Goal: Task Accomplishment & Management: Manage account settings

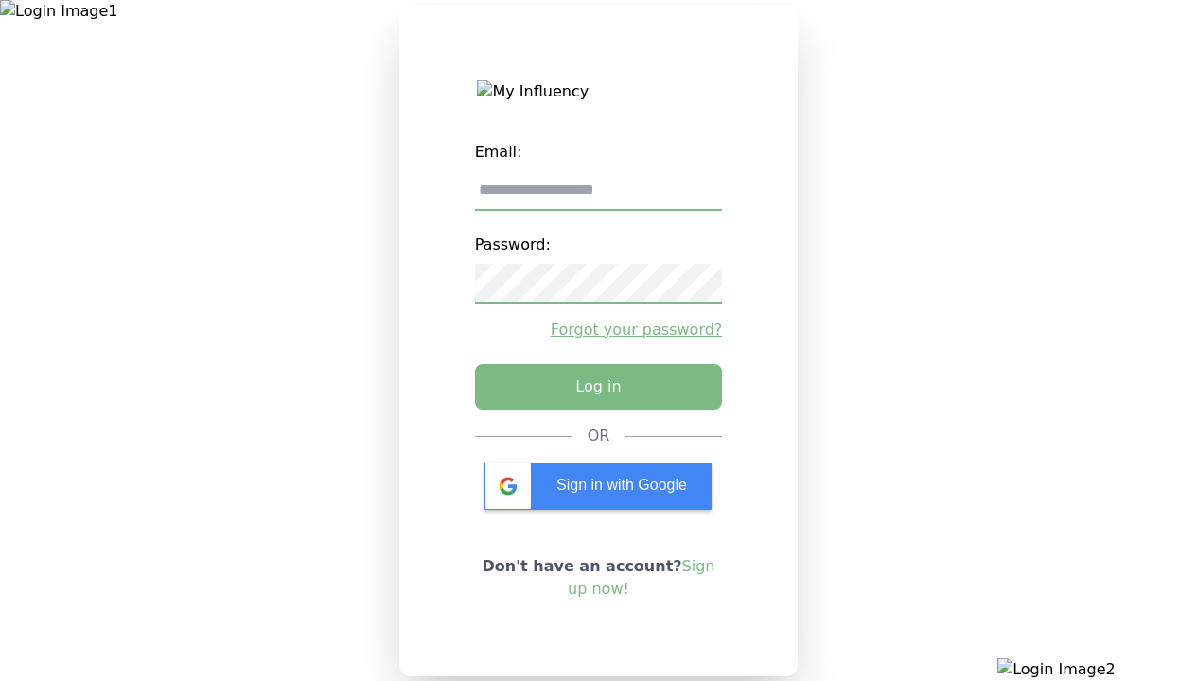
click at [598, 198] on input "email" at bounding box center [599, 191] width 248 height 40
type input "**********"
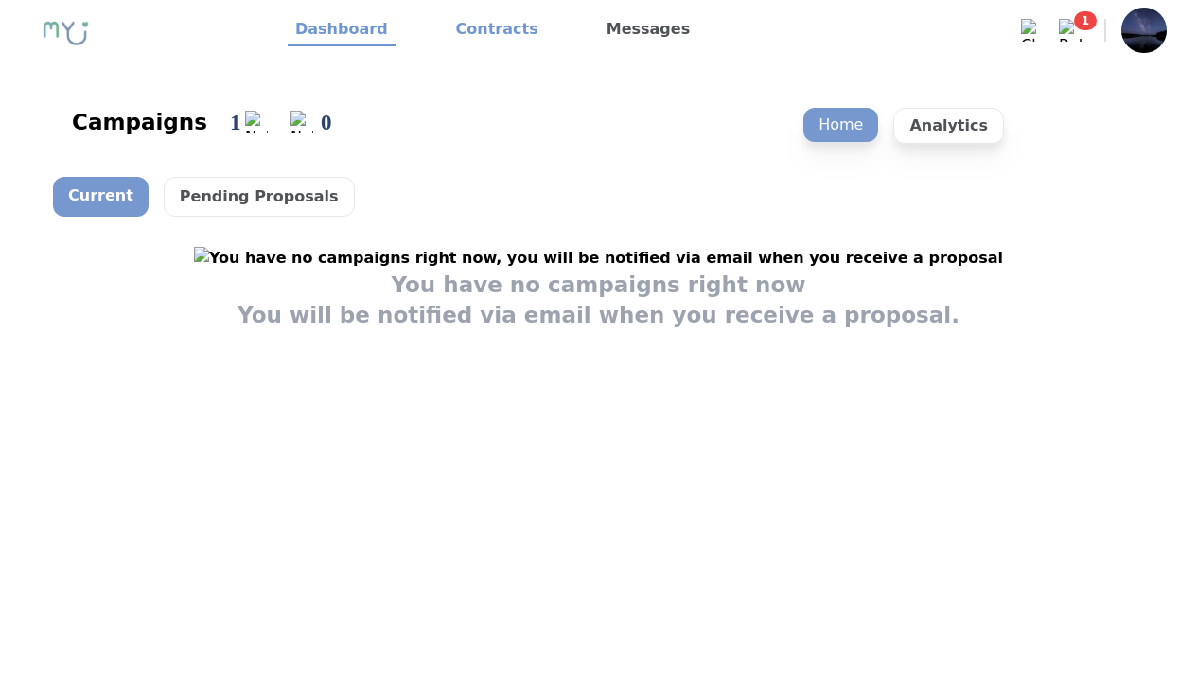
click at [485, 30] on link "Contracts" at bounding box center [496, 30] width 97 height 32
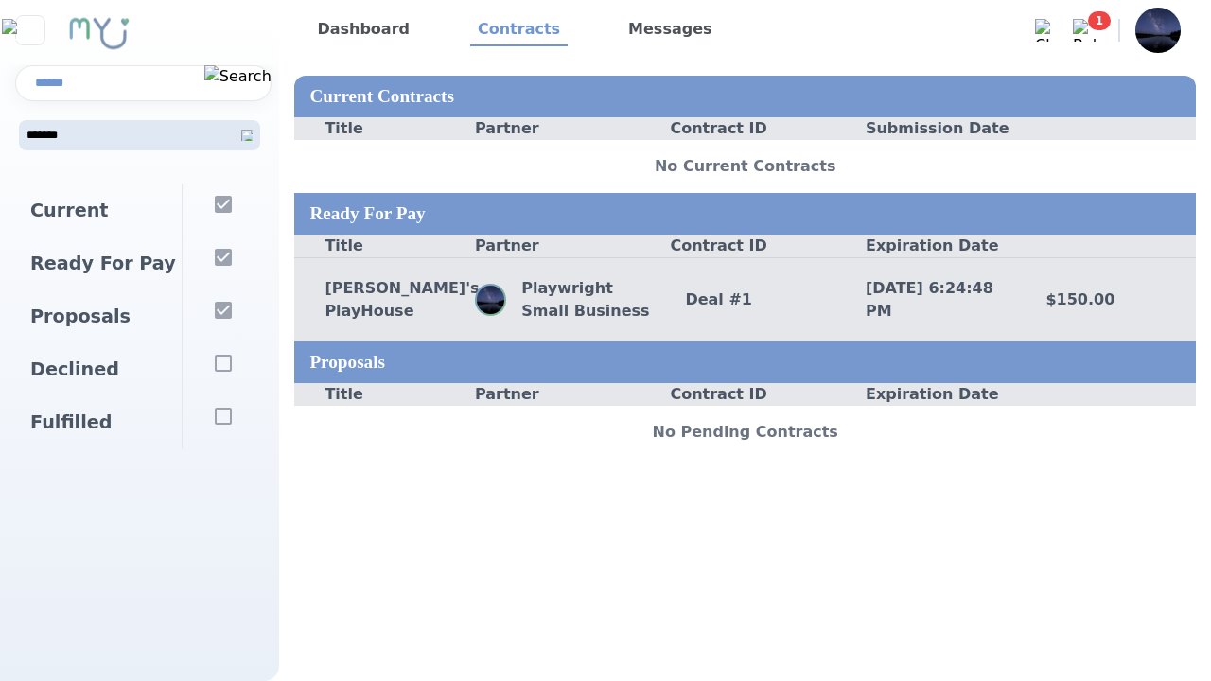
click at [745, 299] on div "Deal # 1" at bounding box center [745, 300] width 181 height 23
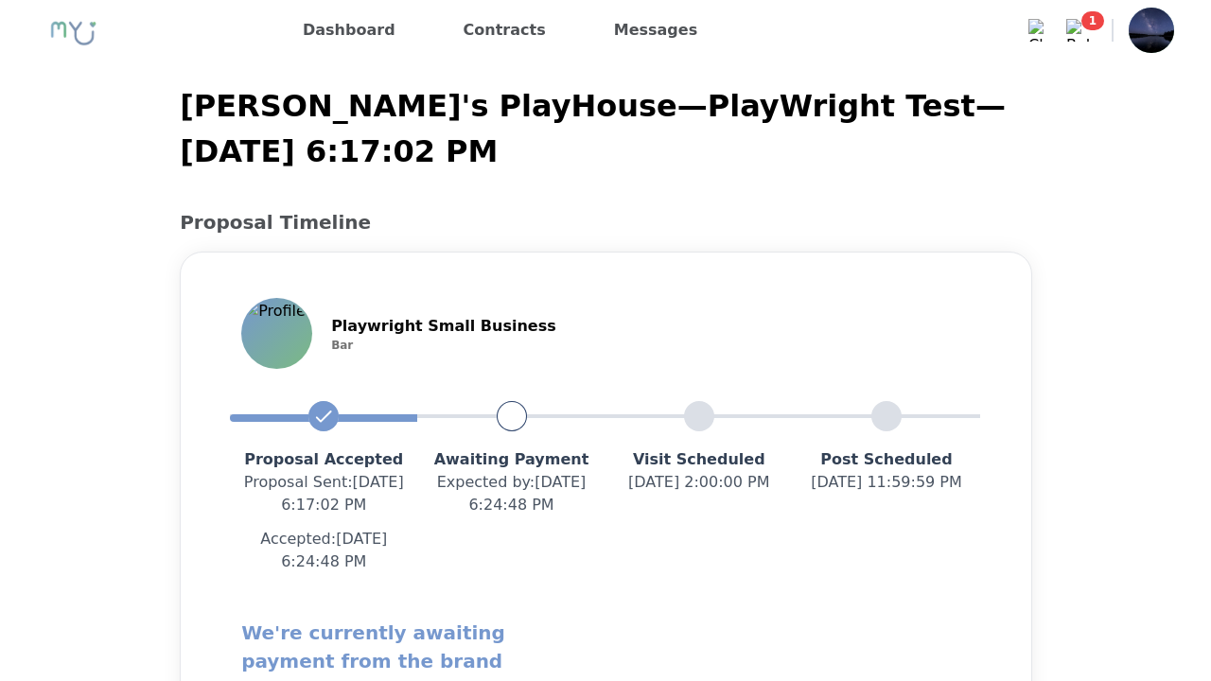
scroll to position [1712, 0]
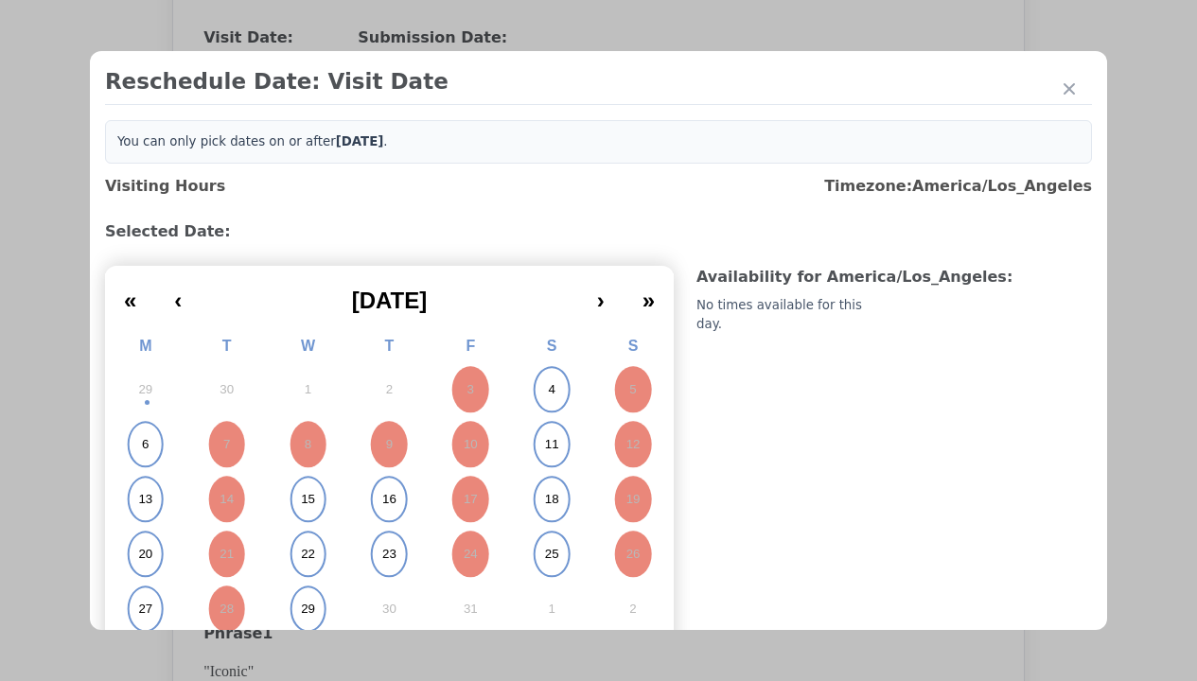
click at [306, 500] on abbr "15" at bounding box center [308, 499] width 14 height 17
click at [300, 428] on div "Update Submission Date" at bounding box center [300, 425] width 156 height 19
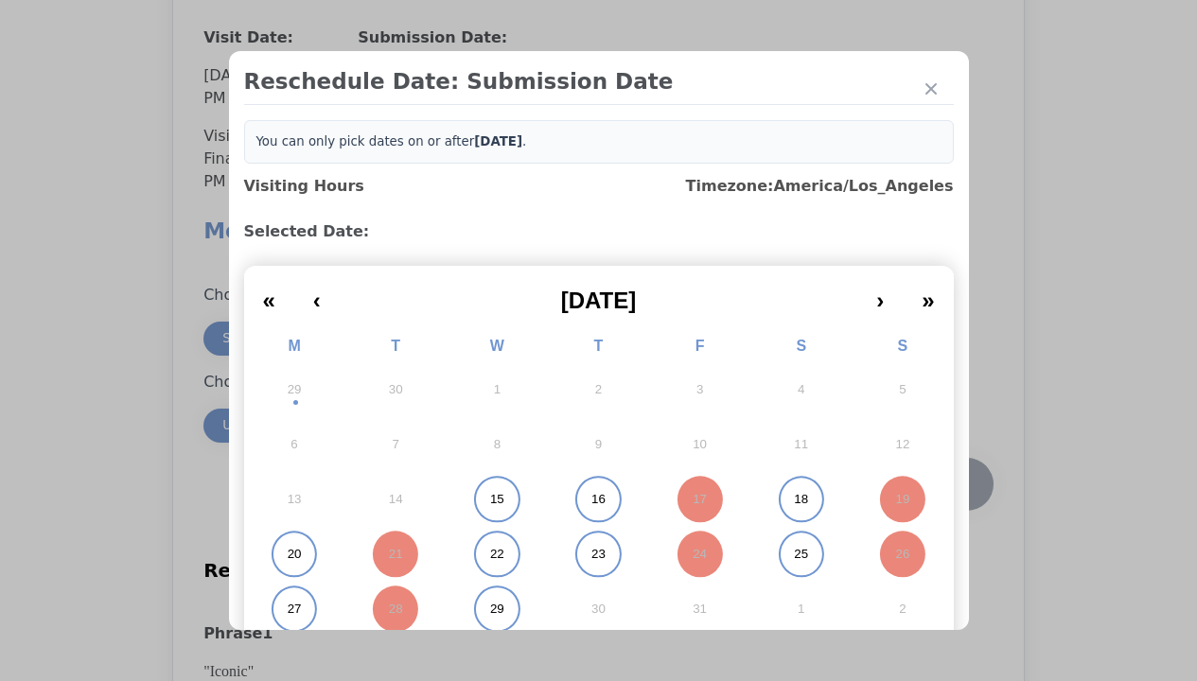
click at [490, 554] on abbr "22" at bounding box center [497, 554] width 14 height 17
click at [927, 486] on div "Submit Date Change" at bounding box center [928, 484] width 94 height 38
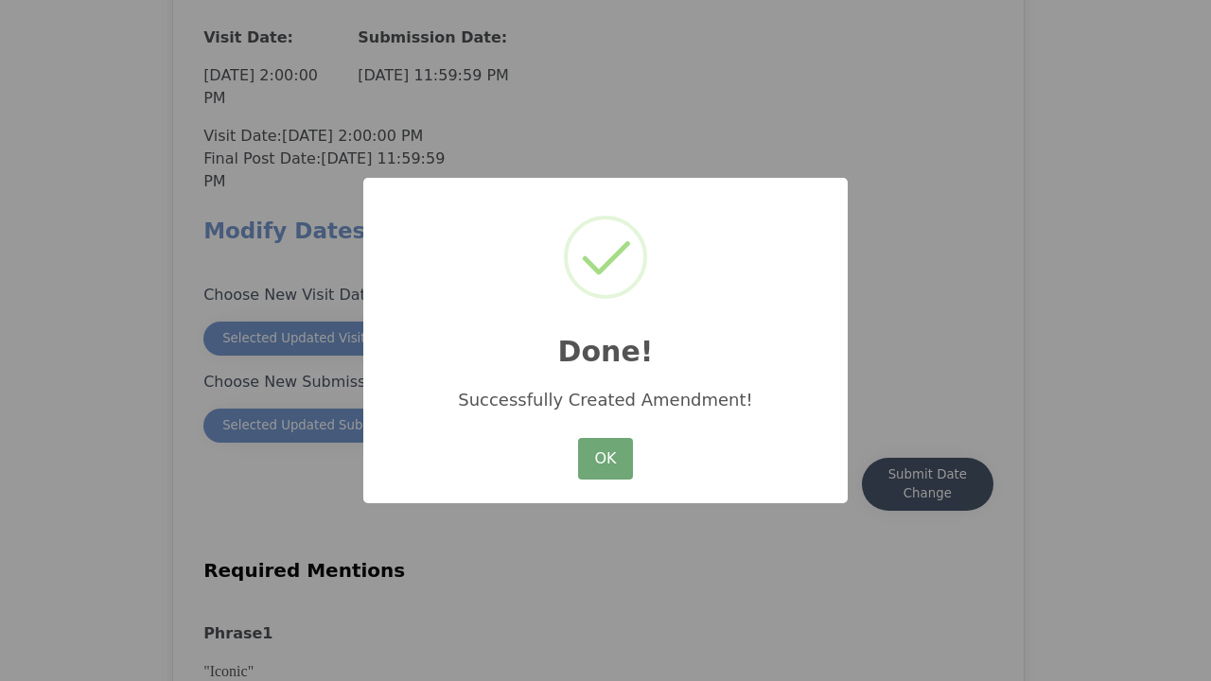
click at [605, 460] on button "OK" at bounding box center [605, 459] width 55 height 42
